Goal: Task Accomplishment & Management: Manage account settings

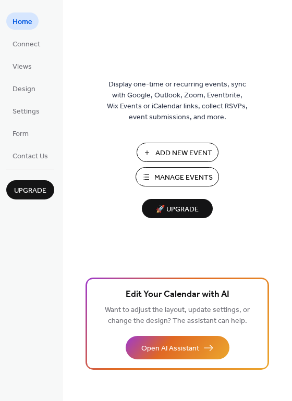
click at [197, 173] on span "Manage Events" at bounding box center [183, 178] width 58 height 11
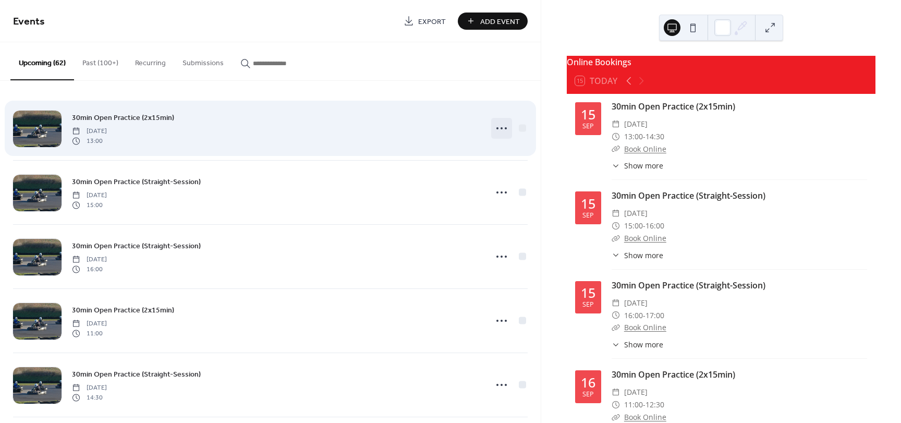
click at [496, 127] on circle at bounding box center [497, 128] width 2 height 2
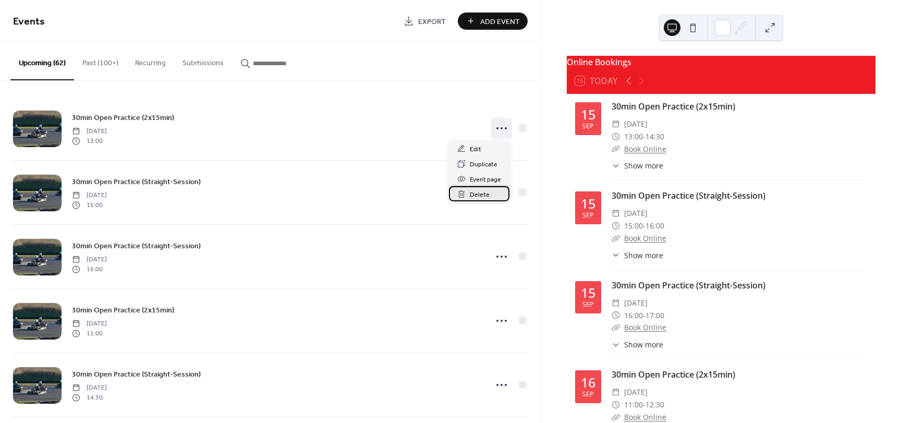
click at [481, 194] on span "Delete" at bounding box center [480, 194] width 20 height 11
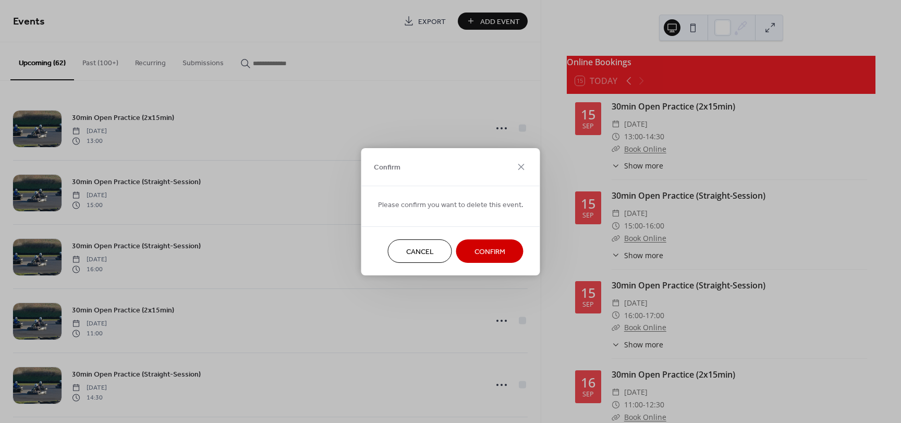
click at [488, 250] on span "Confirm" at bounding box center [489, 251] width 31 height 11
